Goal: Task Accomplishment & Management: Use online tool/utility

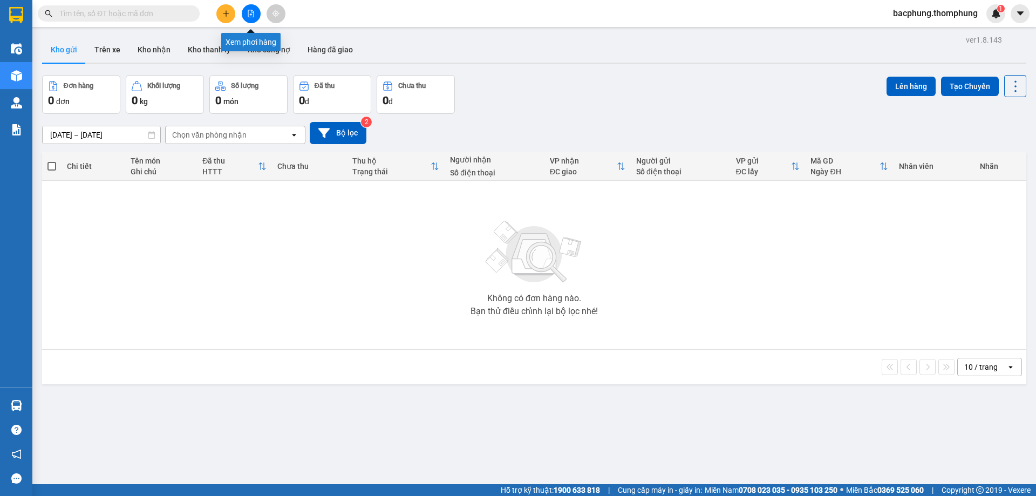
click at [252, 16] on icon "file-add" at bounding box center [251, 14] width 8 height 8
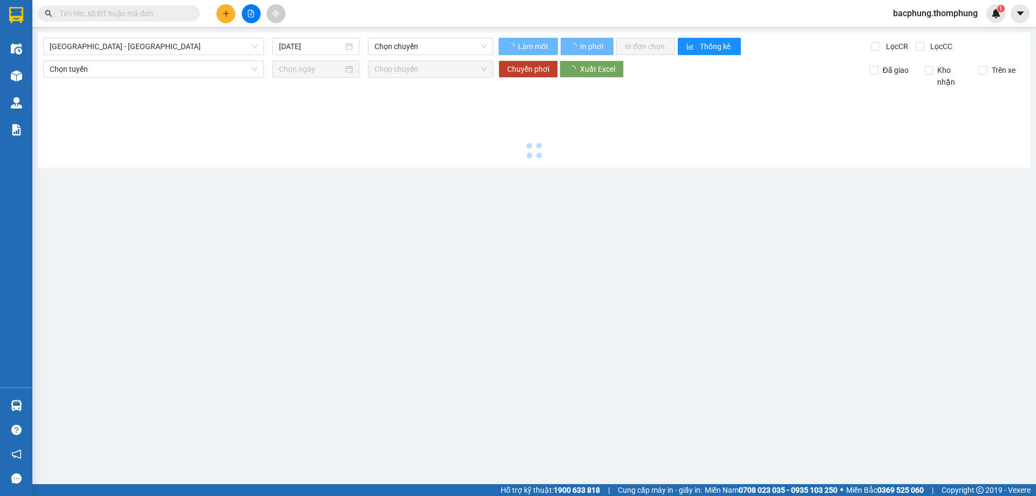
click at [252, 16] on icon "file-add" at bounding box center [251, 14] width 8 height 8
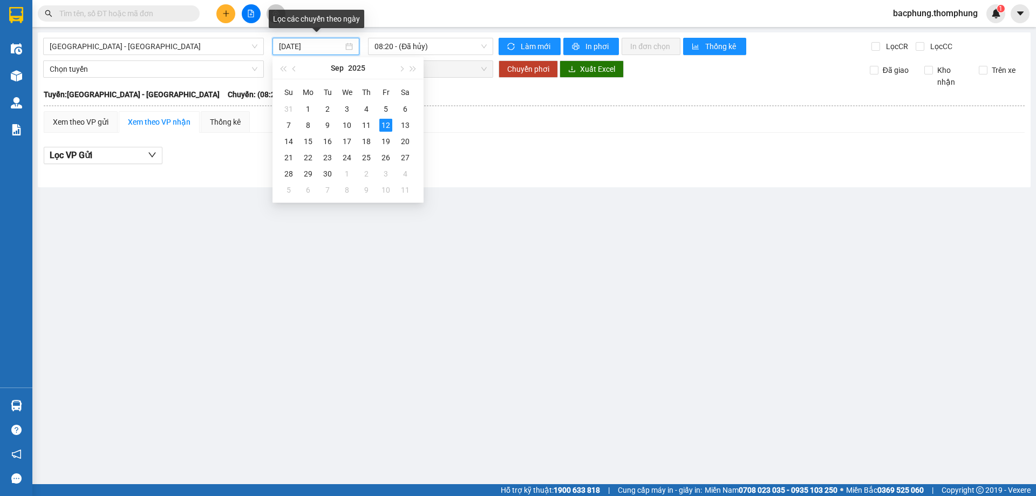
click at [336, 45] on input "[DATE]" at bounding box center [311, 46] width 64 height 12
click at [367, 122] on div "11" at bounding box center [366, 125] width 13 height 13
type input "[DATE]"
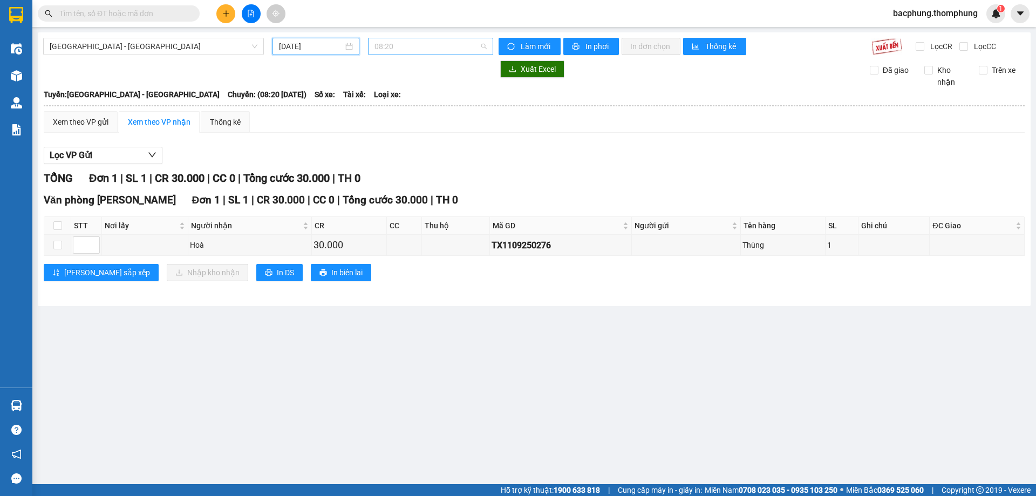
click at [421, 48] on span "08:20" at bounding box center [430, 46] width 112 height 16
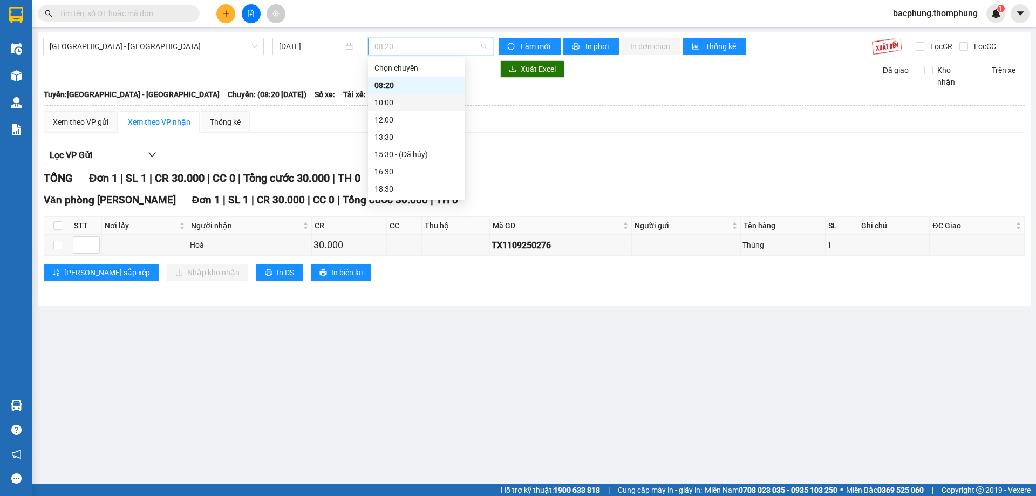
click at [413, 101] on div "10:00" at bounding box center [416, 103] width 84 height 12
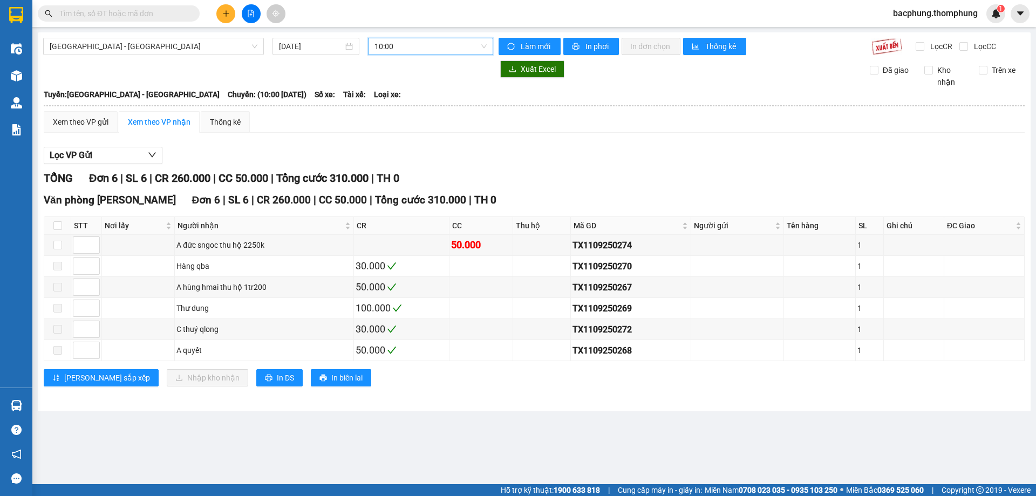
click at [420, 43] on span "10:00" at bounding box center [430, 46] width 112 height 16
click at [415, 81] on div "08:20" at bounding box center [416, 85] width 84 height 12
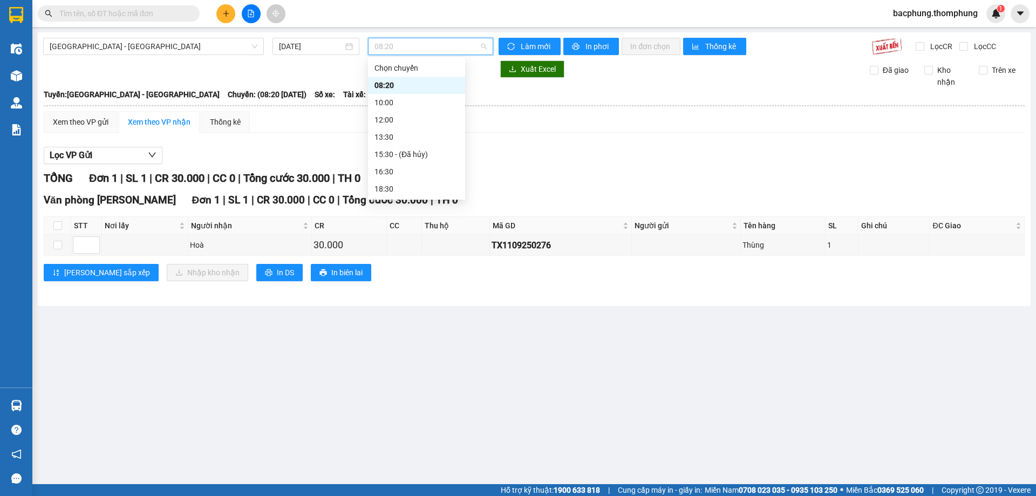
click at [417, 44] on span "08:20" at bounding box center [430, 46] width 112 height 16
click at [398, 121] on div "12:00" at bounding box center [416, 120] width 84 height 12
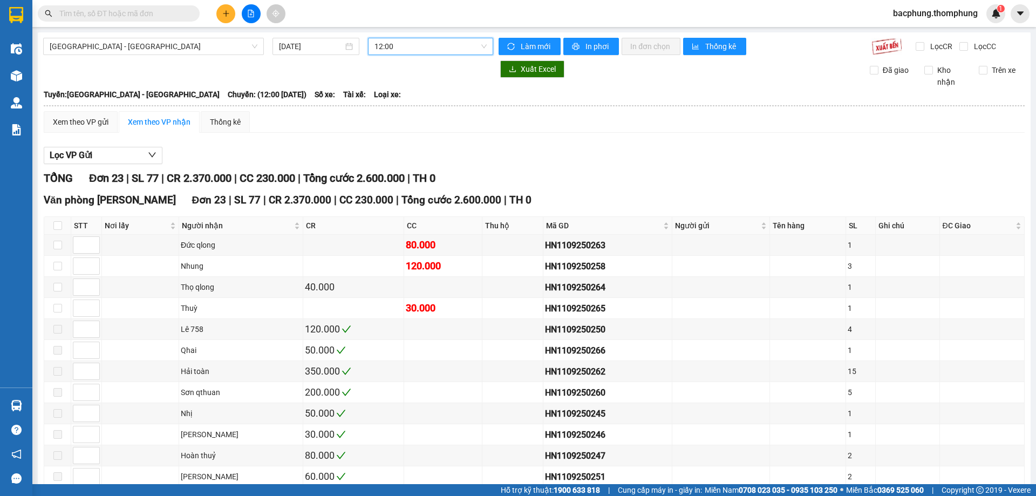
click at [398, 43] on span "12:00" at bounding box center [430, 46] width 112 height 16
click at [413, 167] on div "16:30" at bounding box center [414, 172] width 84 height 12
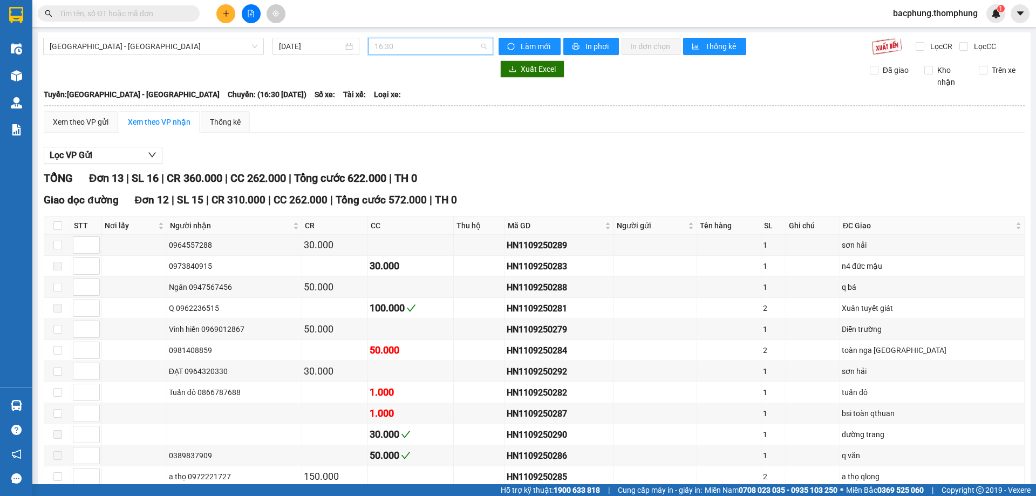
click at [417, 48] on span "16:30" at bounding box center [430, 46] width 112 height 16
click at [406, 138] on div "13:30" at bounding box center [414, 137] width 84 height 12
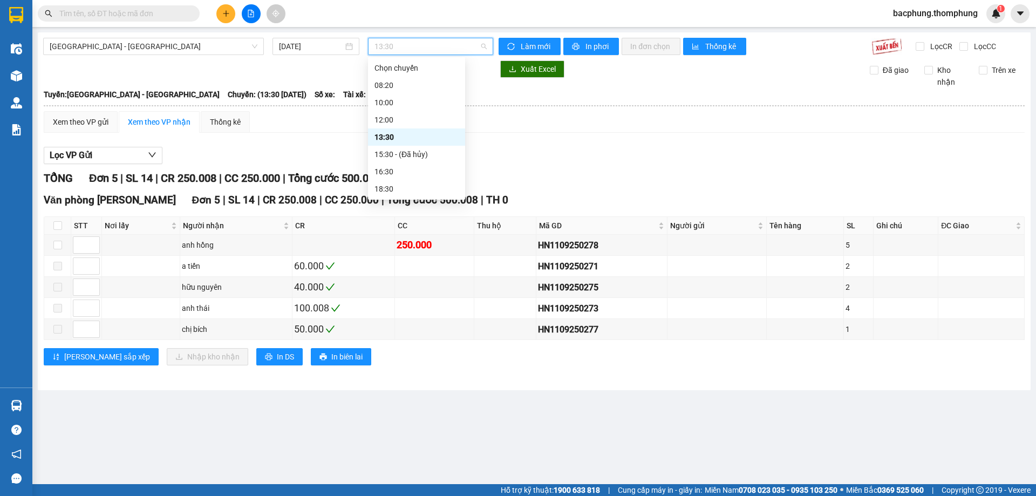
click at [403, 47] on span "13:30" at bounding box center [430, 46] width 112 height 16
click at [425, 169] on div "16:30" at bounding box center [416, 172] width 84 height 12
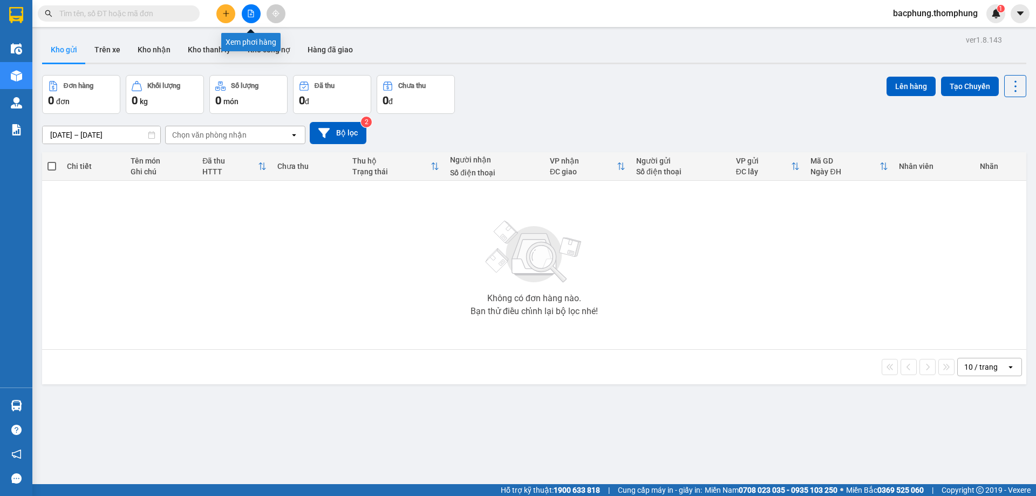
click at [248, 13] on icon "file-add" at bounding box center [251, 14] width 8 height 8
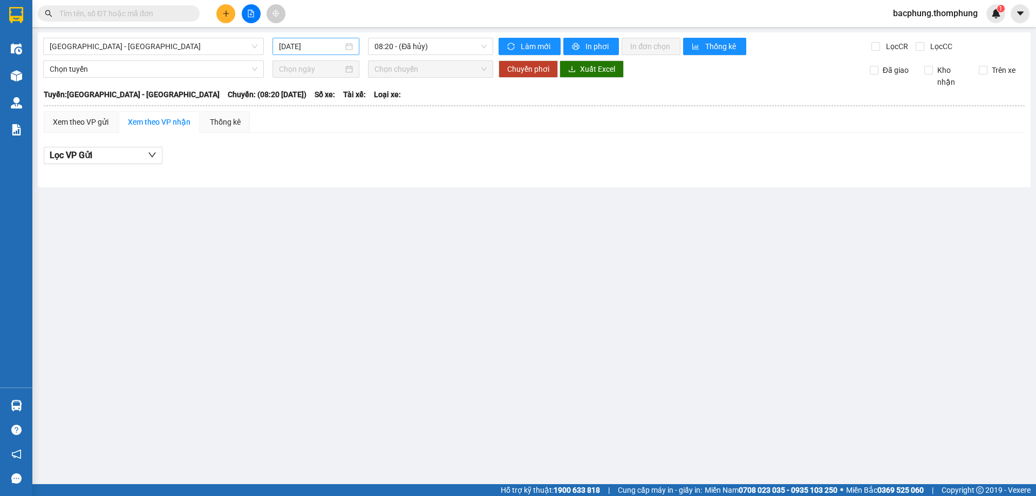
click at [326, 46] on input "[DATE]" at bounding box center [311, 46] width 64 height 12
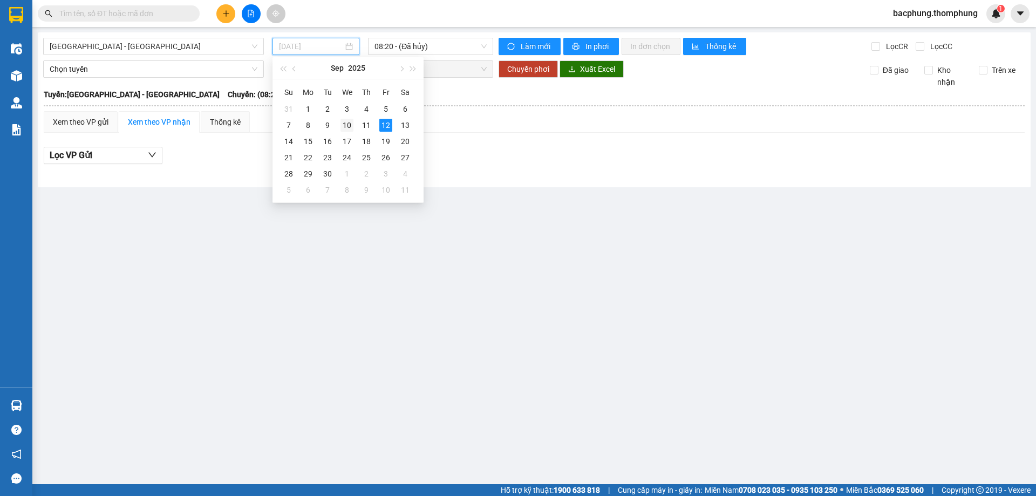
click at [349, 121] on div "10" at bounding box center [346, 125] width 13 height 13
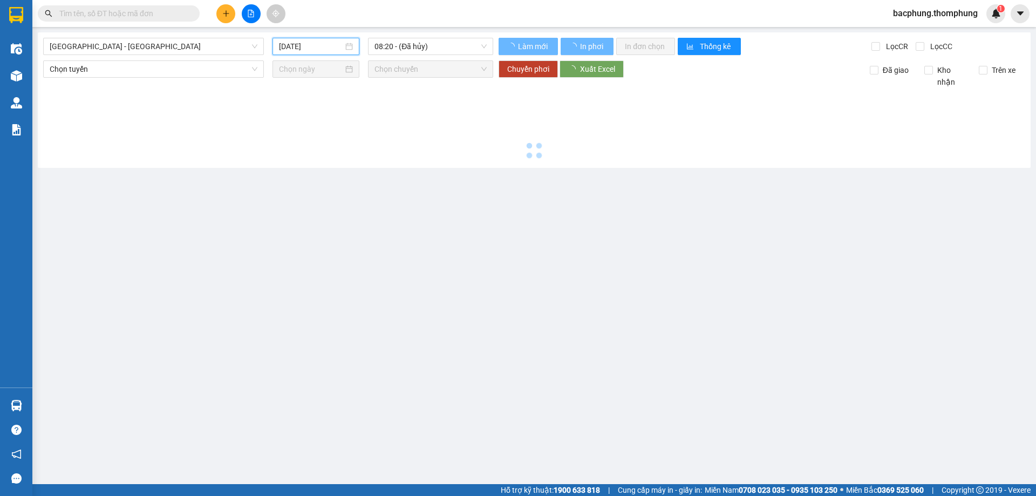
type input "10/09/2025"
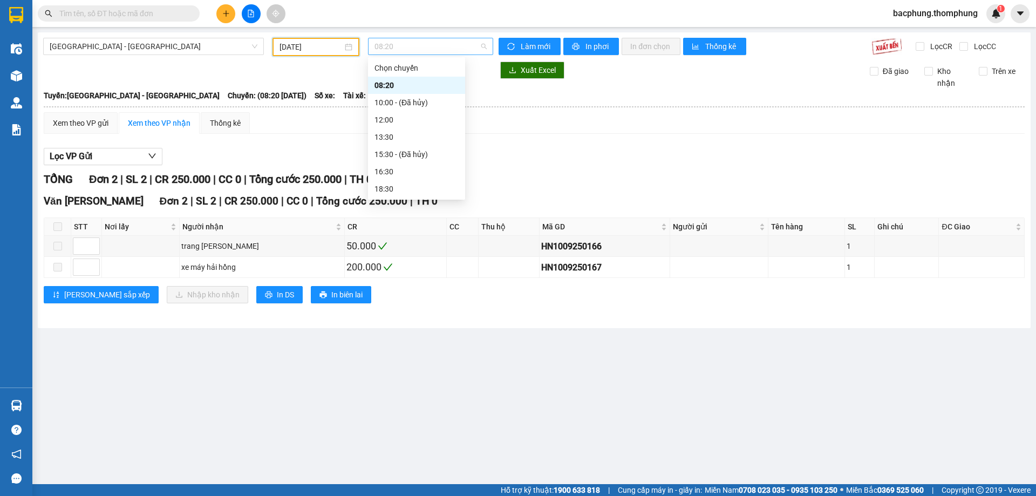
click at [444, 47] on span "08:20" at bounding box center [430, 46] width 112 height 16
click at [405, 185] on div "18:30" at bounding box center [416, 189] width 84 height 12
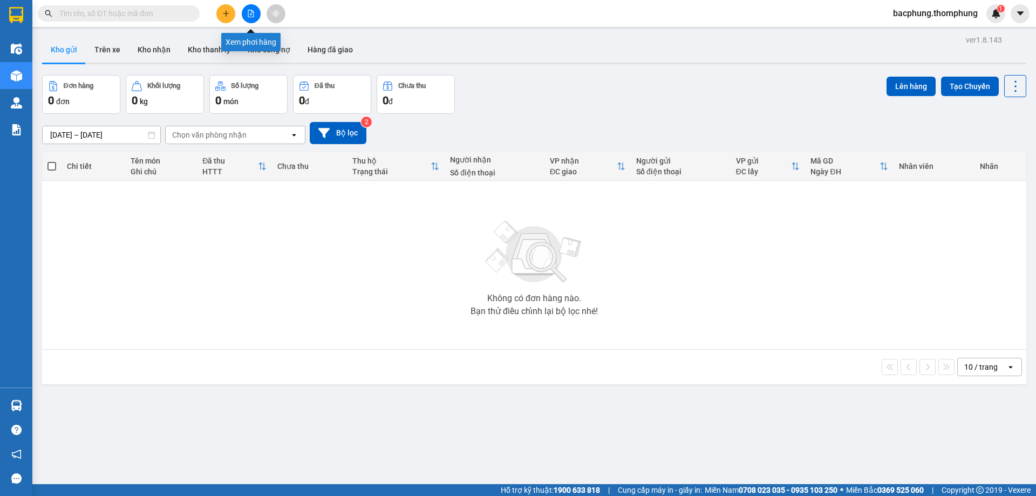
click at [249, 18] on button at bounding box center [251, 13] width 19 height 19
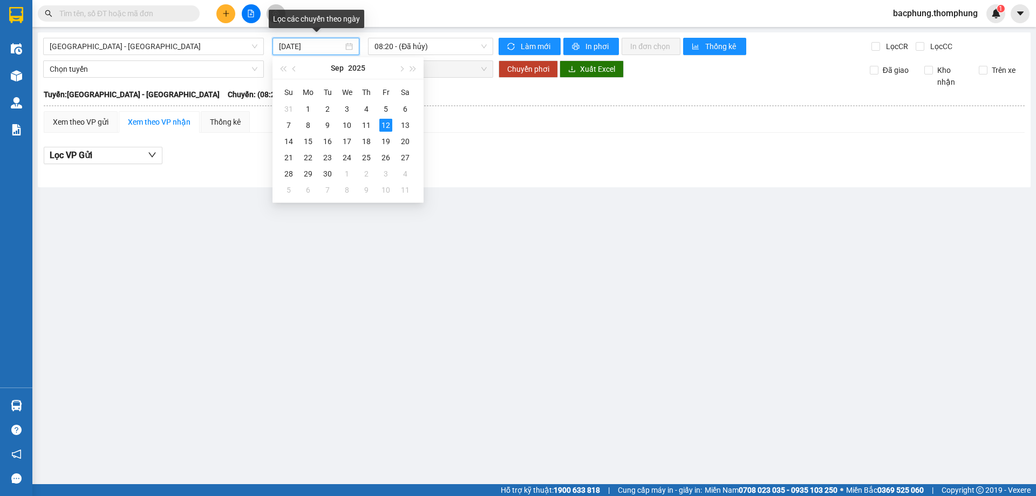
click at [311, 49] on input "[DATE]" at bounding box center [311, 46] width 64 height 12
click at [329, 124] on div "9" at bounding box center [327, 125] width 13 height 13
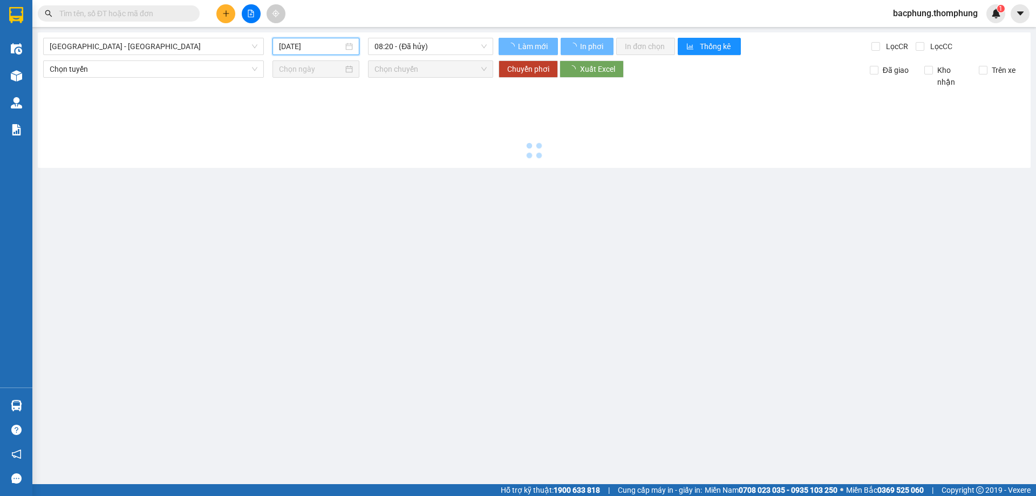
type input "[DATE]"
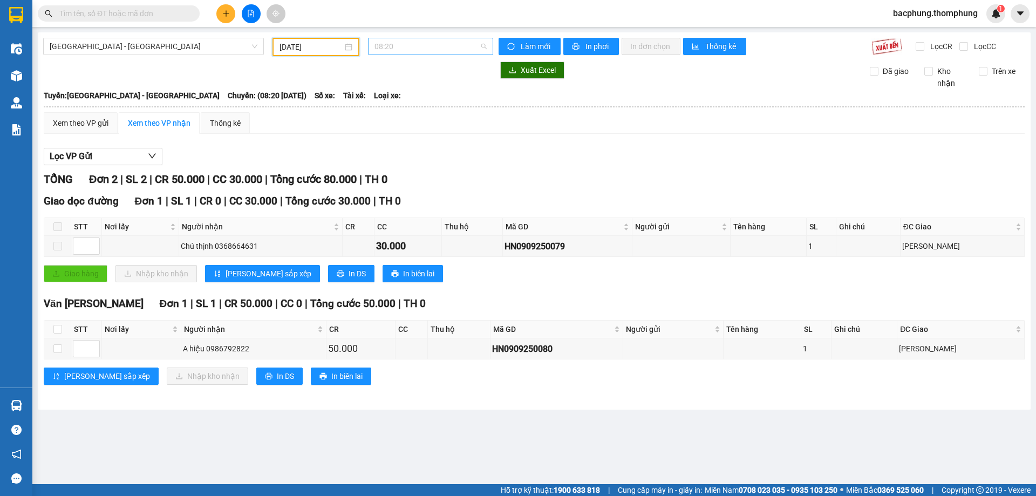
click at [445, 44] on span "08:20" at bounding box center [430, 46] width 112 height 16
click at [407, 169] on div "16:30" at bounding box center [416, 172] width 84 height 12
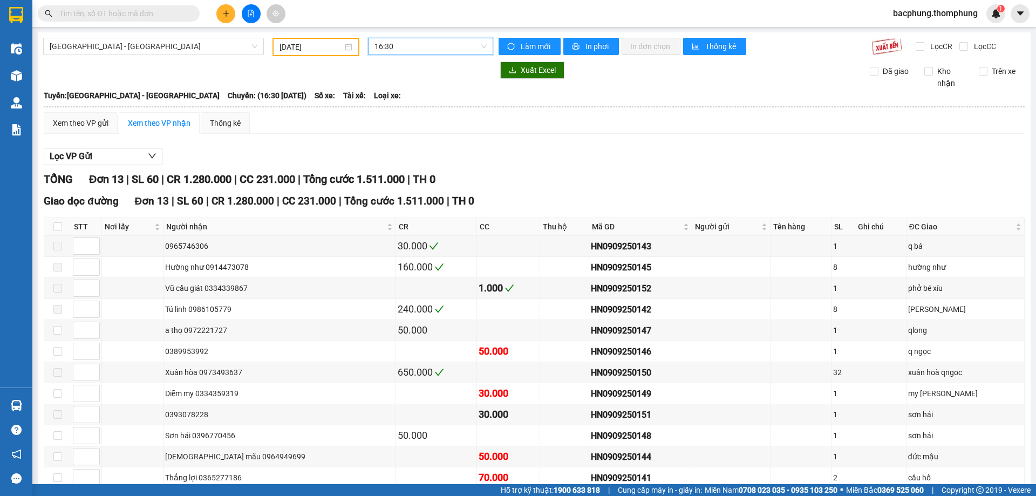
scroll to position [81, 0]
